Goal: Task Accomplishment & Management: Manage account settings

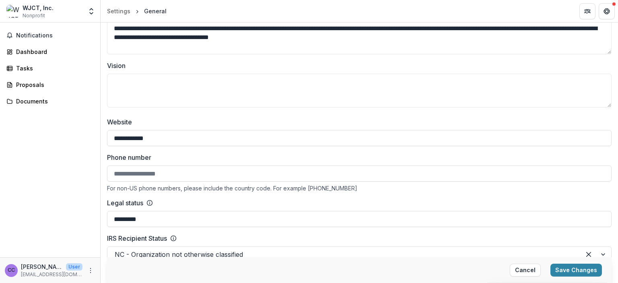
scroll to position [241, 0]
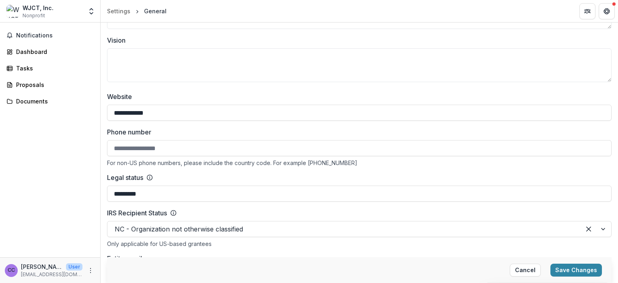
click at [170, 146] on input "Phone number" at bounding box center [359, 148] width 504 height 16
type input "**********"
click at [88, 170] on div "Notifications Dashboard Tasks Proposals Documents" at bounding box center [50, 140] width 100 height 234
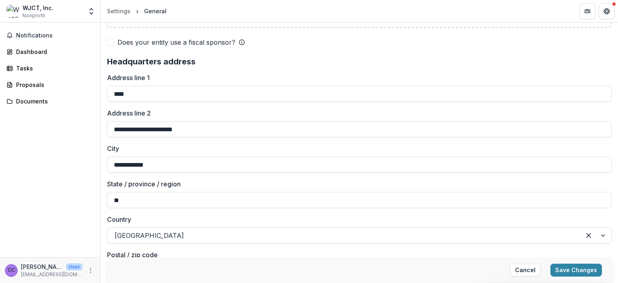
scroll to position [643, 0]
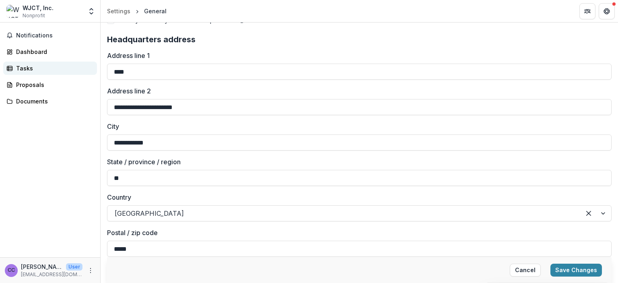
drag, startPoint x: 148, startPoint y: 72, endPoint x: 94, endPoint y: 69, distance: 54.0
click at [94, 69] on main "**********" at bounding box center [309, 153] width 618 height 260
type input "**********"
drag, startPoint x: 196, startPoint y: 105, endPoint x: 108, endPoint y: 102, distance: 88.1
click at [108, 102] on input "**********" at bounding box center [359, 107] width 504 height 16
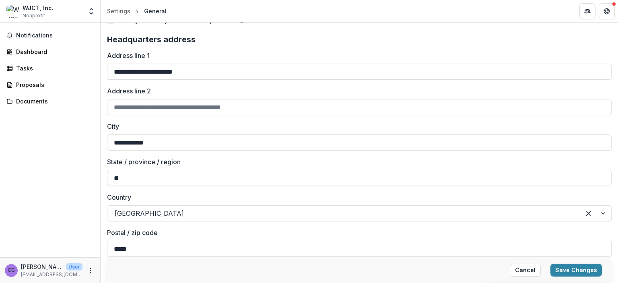
click at [93, 119] on div "Notifications Dashboard Tasks Proposals Documents" at bounding box center [50, 140] width 100 height 234
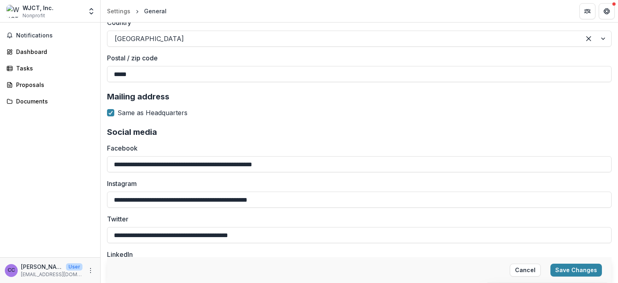
scroll to position [880, 0]
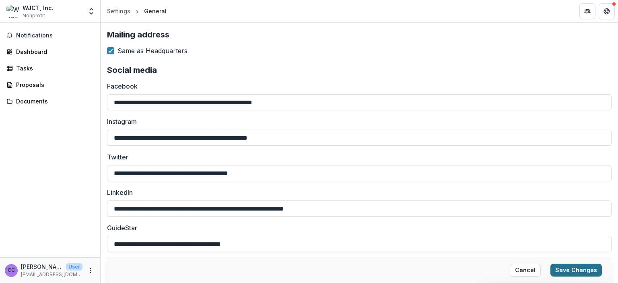
click at [587, 268] on button "Save Changes" at bounding box center [575, 269] width 51 height 13
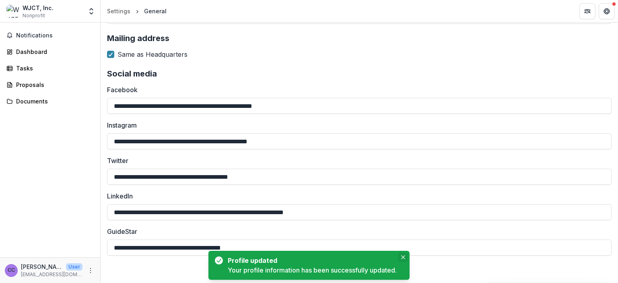
click at [404, 256] on icon "Close" at bounding box center [403, 257] width 4 height 4
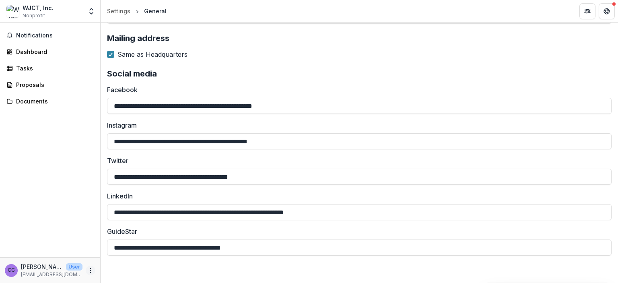
click at [89, 270] on icon "More" at bounding box center [90, 270] width 6 height 6
click at [76, 232] on div "Notifications Dashboard Tasks Proposals Documents" at bounding box center [50, 140] width 100 height 234
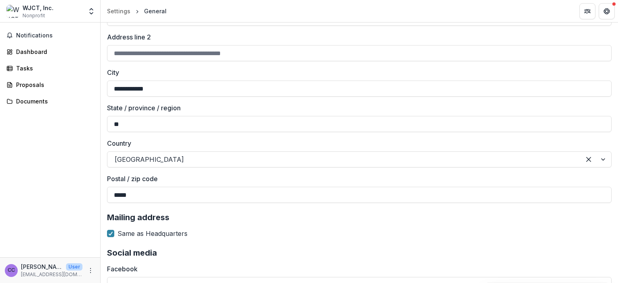
scroll to position [635, 0]
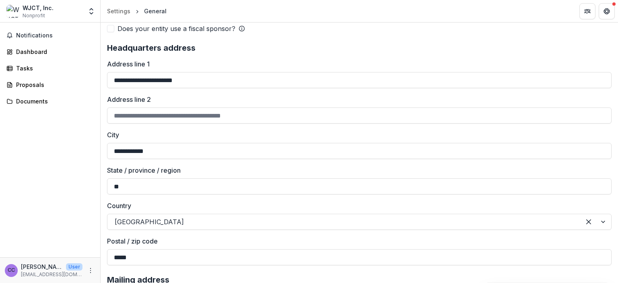
click at [41, 7] on div "WJCT, Inc." at bounding box center [38, 8] width 31 height 8
click at [92, 269] on icon "More" at bounding box center [90, 270] width 6 height 6
click at [132, 252] on link "Settings" at bounding box center [144, 252] width 86 height 13
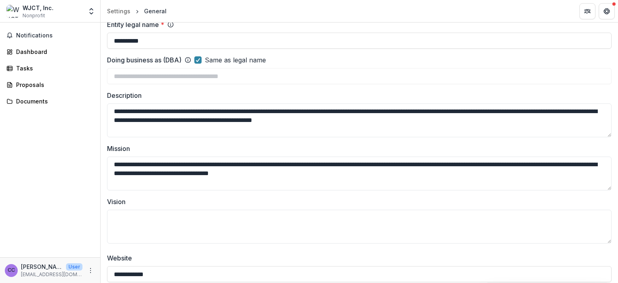
scroll to position [0, 0]
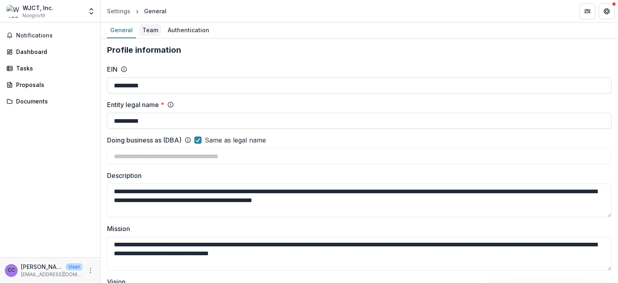
click at [147, 28] on div "Team" at bounding box center [150, 30] width 22 height 12
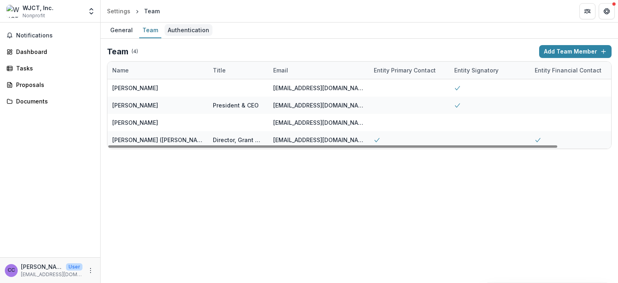
click at [182, 31] on div "Authentication" at bounding box center [188, 30] width 48 height 12
